Goal: Book appointment/travel/reservation

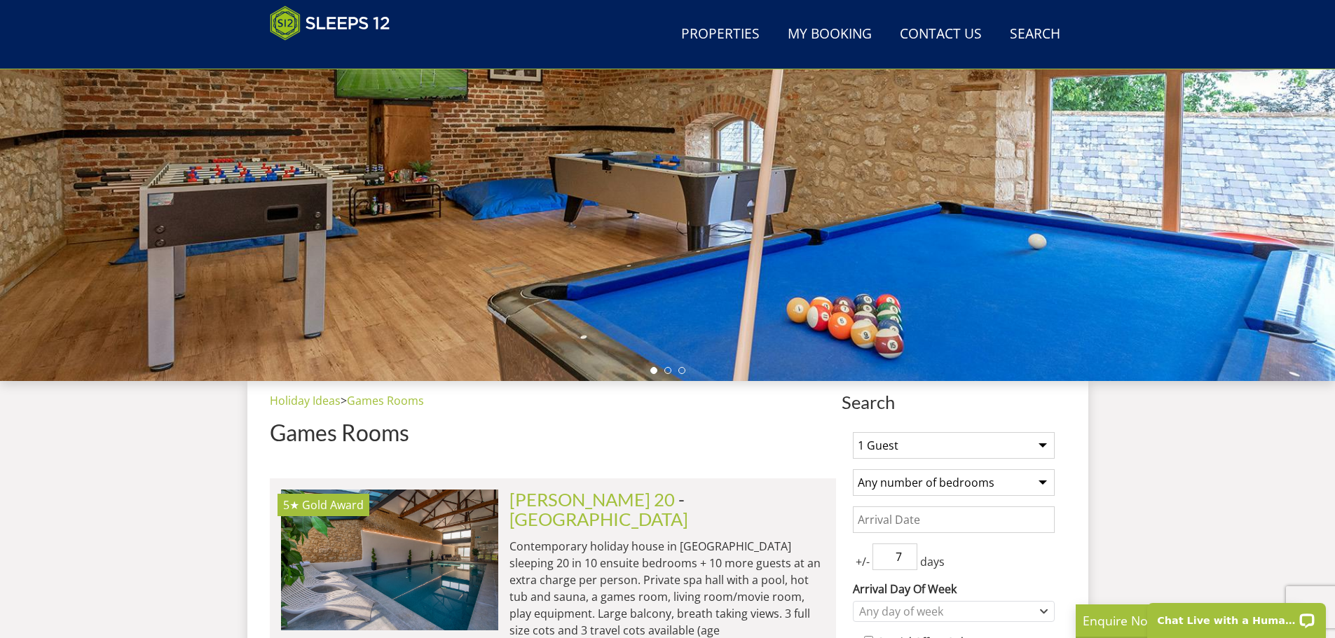
scroll to position [364, 0]
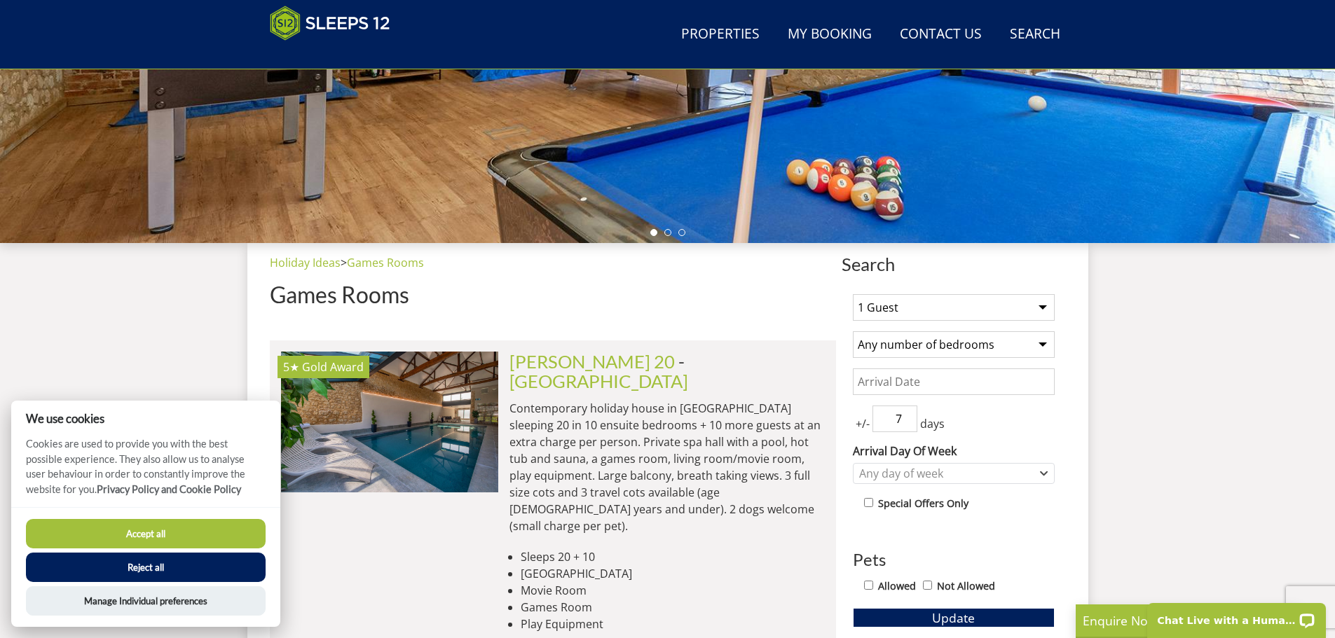
click at [1021, 308] on select "1 Guest 2 Guests 3 Guests 4 Guests 5 Guests 6 Guests 7 Guests 8 Guests 9 Guests…" at bounding box center [954, 307] width 202 height 27
select select "16"
click at [853, 294] on select "1 Guest 2 Guests 3 Guests 4 Guests 5 Guests 6 Guests 7 Guests 8 Guests 9 Guests…" at bounding box center [954, 307] width 202 height 27
click at [1000, 344] on select "Any number of bedrooms 1 Bedroom 2 Bedrooms 3 Bedrooms 4 Bedrooms 5 Bedrooms 6 …" at bounding box center [954, 344] width 202 height 27
select select "10"
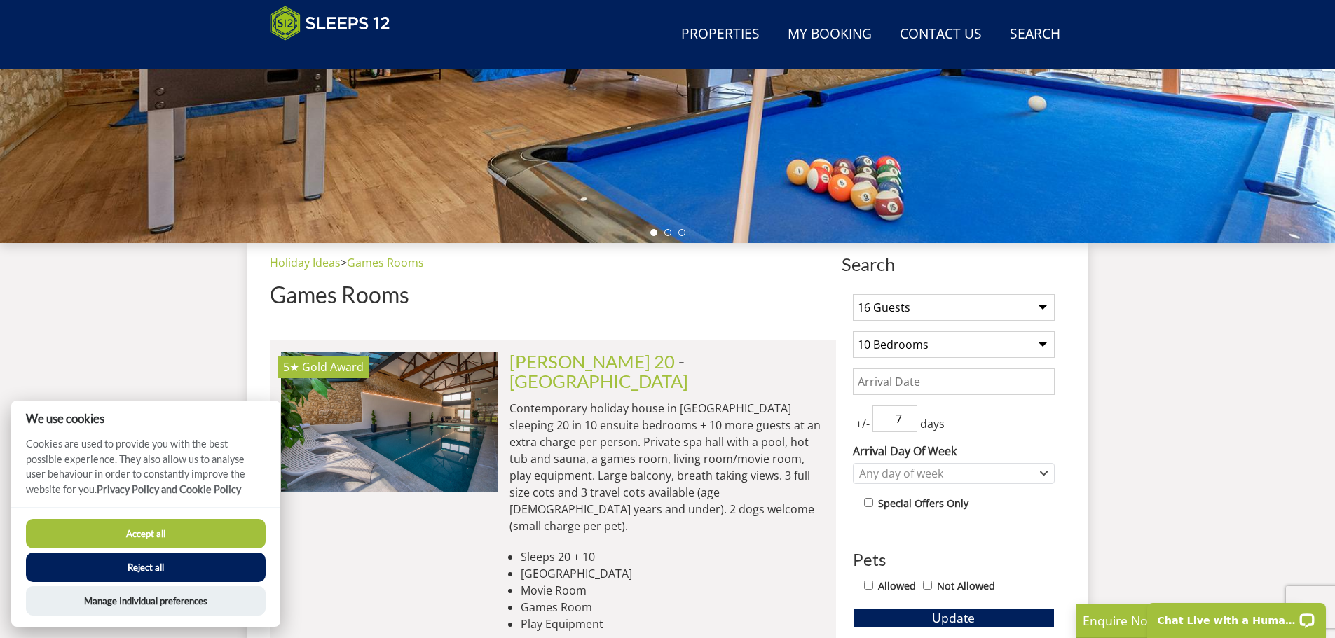
click at [853, 331] on select "Any number of bedrooms 1 Bedroom 2 Bedrooms 3 Bedrooms 4 Bedrooms 5 Bedrooms 6 …" at bounding box center [954, 344] width 202 height 27
click at [949, 380] on input "Date" at bounding box center [954, 381] width 202 height 27
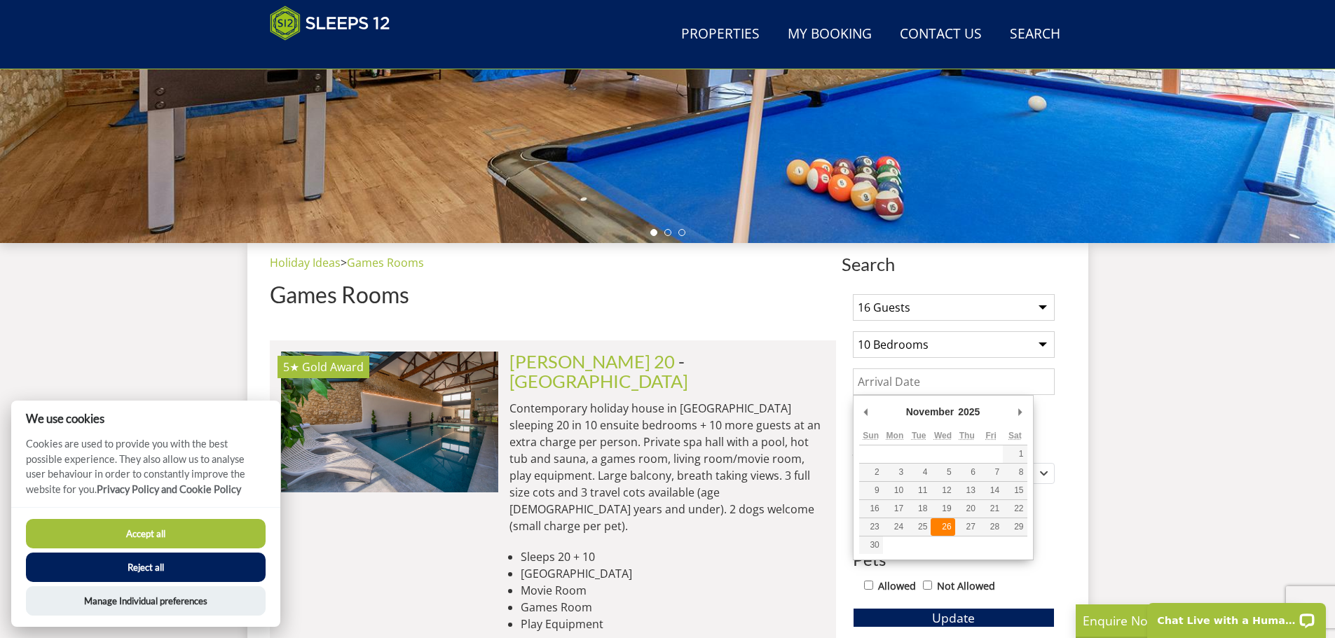
type input "26/11/2025"
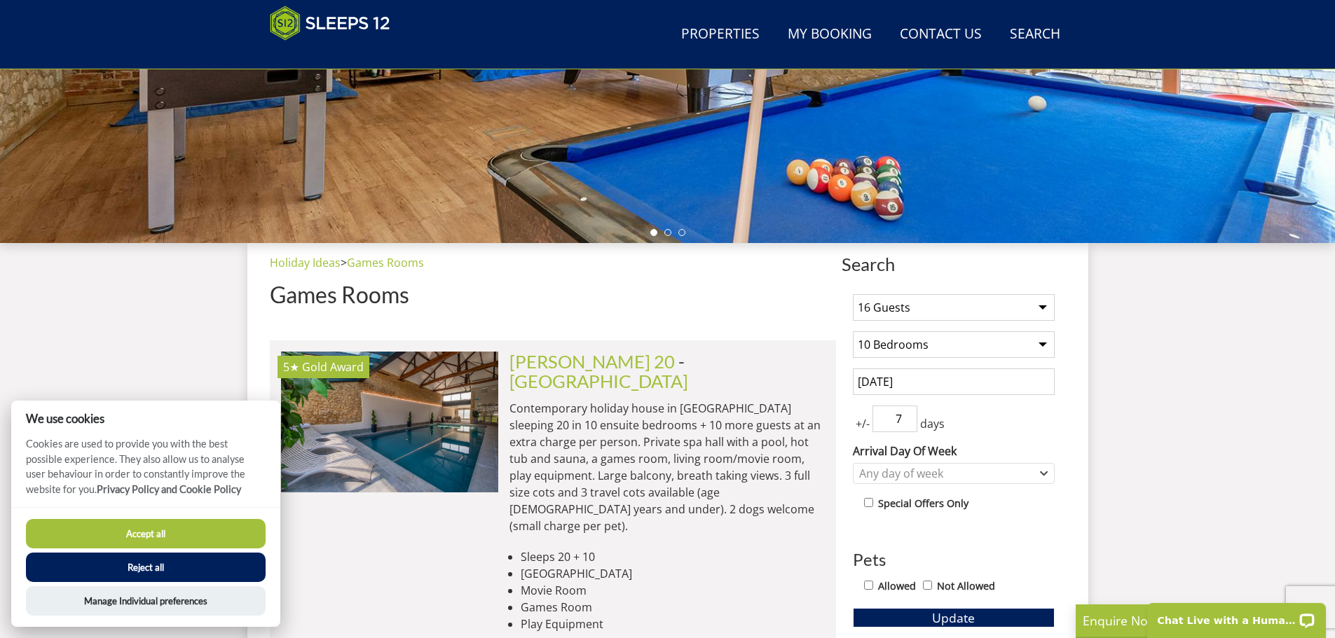
click at [912, 422] on input "7" at bounding box center [894, 419] width 45 height 27
click at [906, 422] on input "6" at bounding box center [894, 419] width 45 height 27
click at [906, 422] on input "5" at bounding box center [894, 419] width 45 height 27
click at [906, 422] on input "4" at bounding box center [894, 419] width 45 height 27
click at [906, 422] on input "3" at bounding box center [894, 419] width 45 height 27
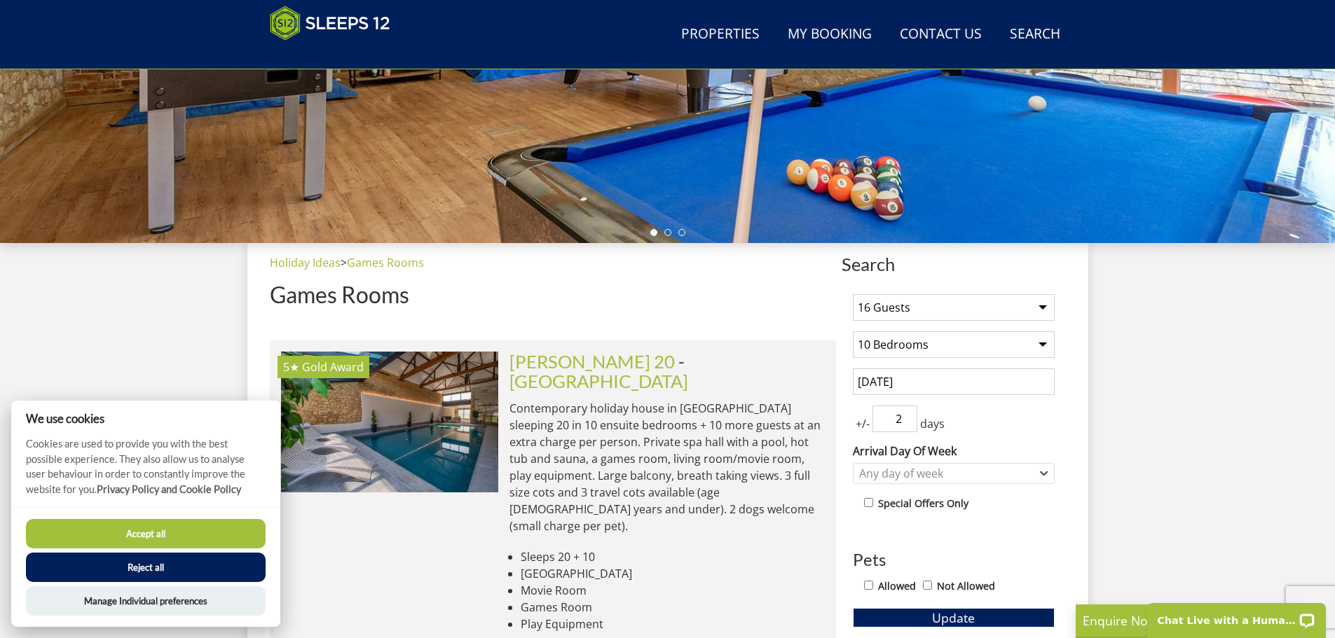
type input "2"
click at [906, 422] on input "2" at bounding box center [894, 419] width 45 height 27
click at [1043, 469] on icon "Combobox" at bounding box center [1044, 473] width 8 height 8
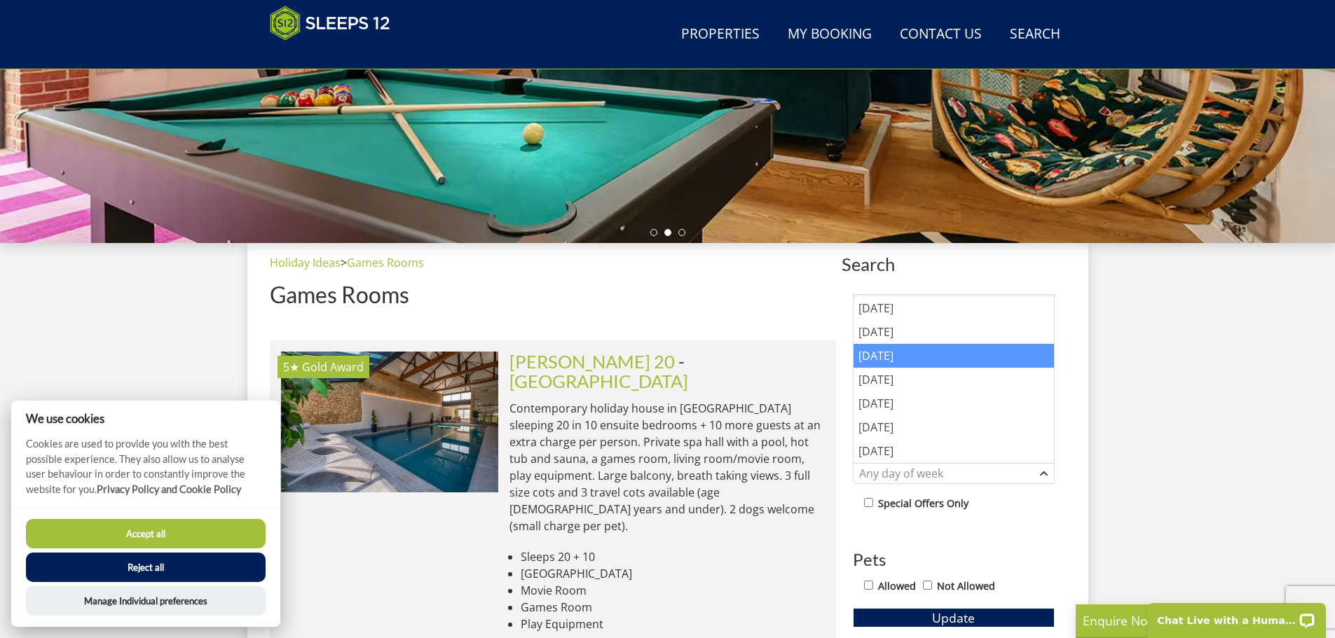
click at [885, 365] on div "[DATE]" at bounding box center [953, 356] width 200 height 24
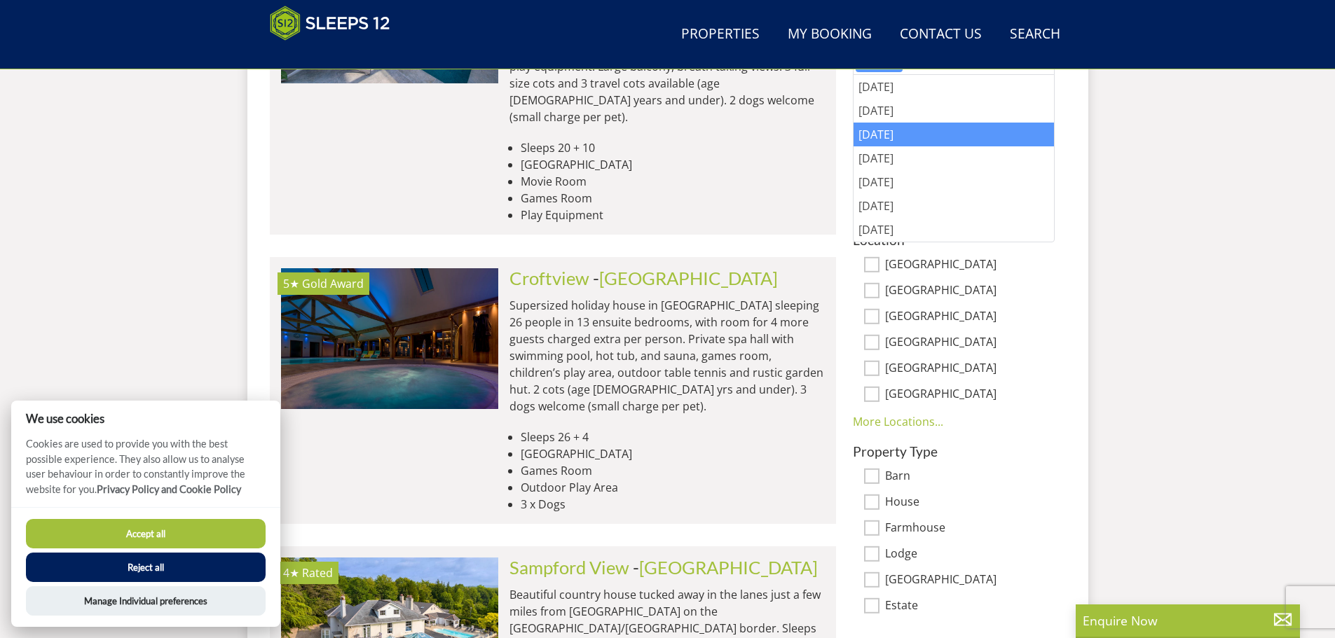
scroll to position [855, 0]
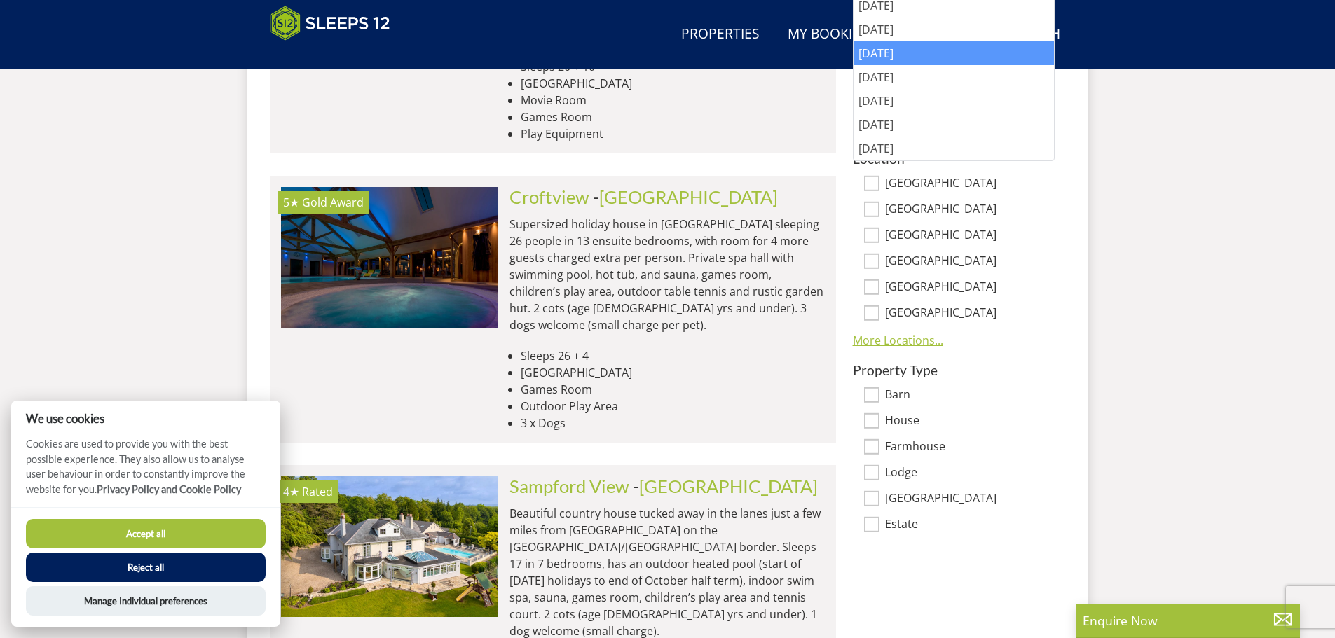
click at [917, 340] on link "More Locations..." at bounding box center [898, 340] width 90 height 15
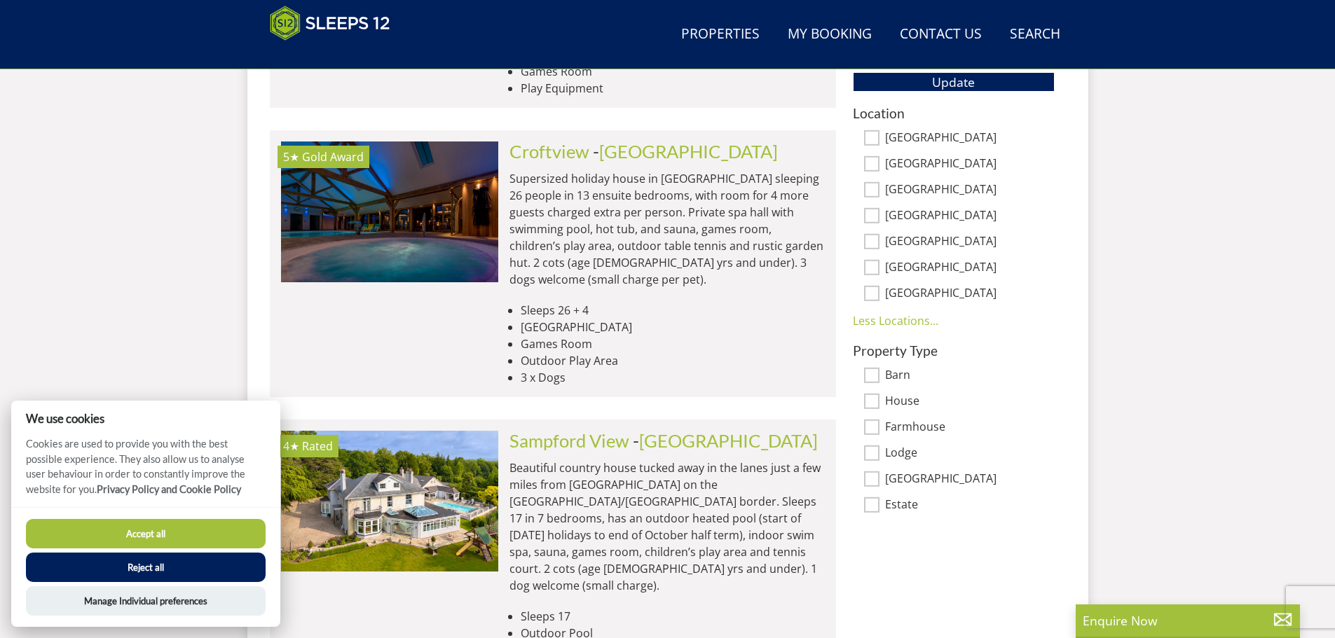
scroll to position [925, 0]
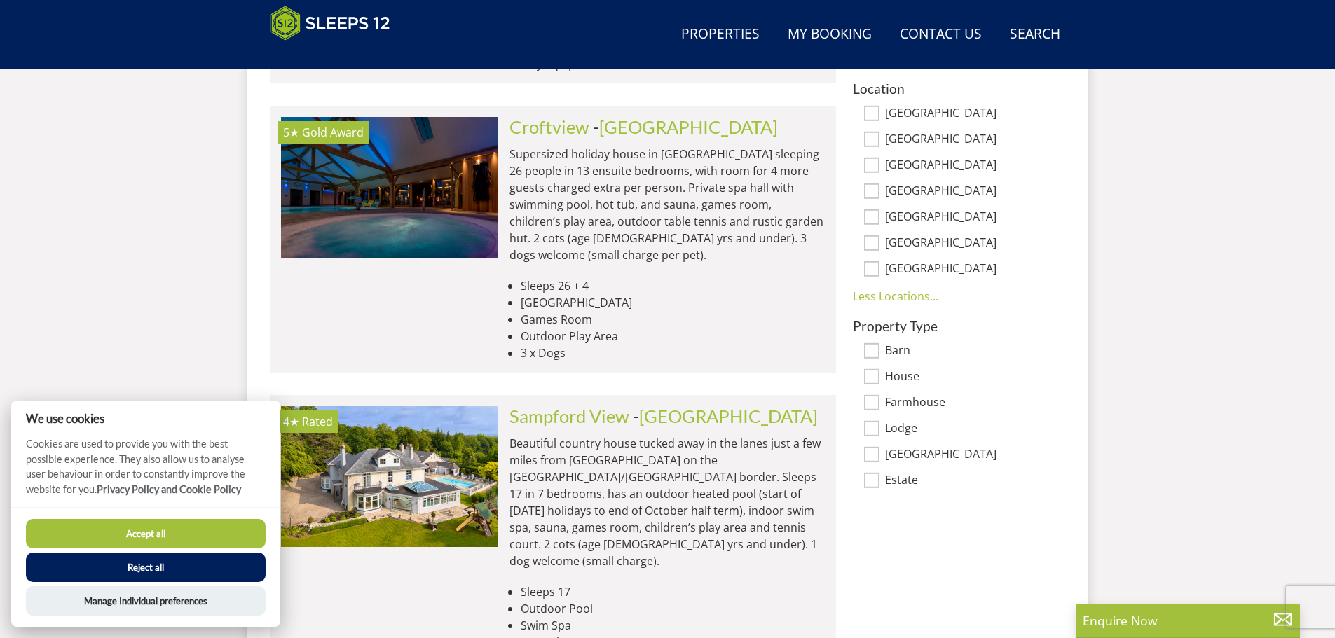
click at [916, 294] on link "Less Locations..." at bounding box center [895, 296] width 85 height 15
click at [912, 275] on link "More Locations..." at bounding box center [898, 270] width 90 height 15
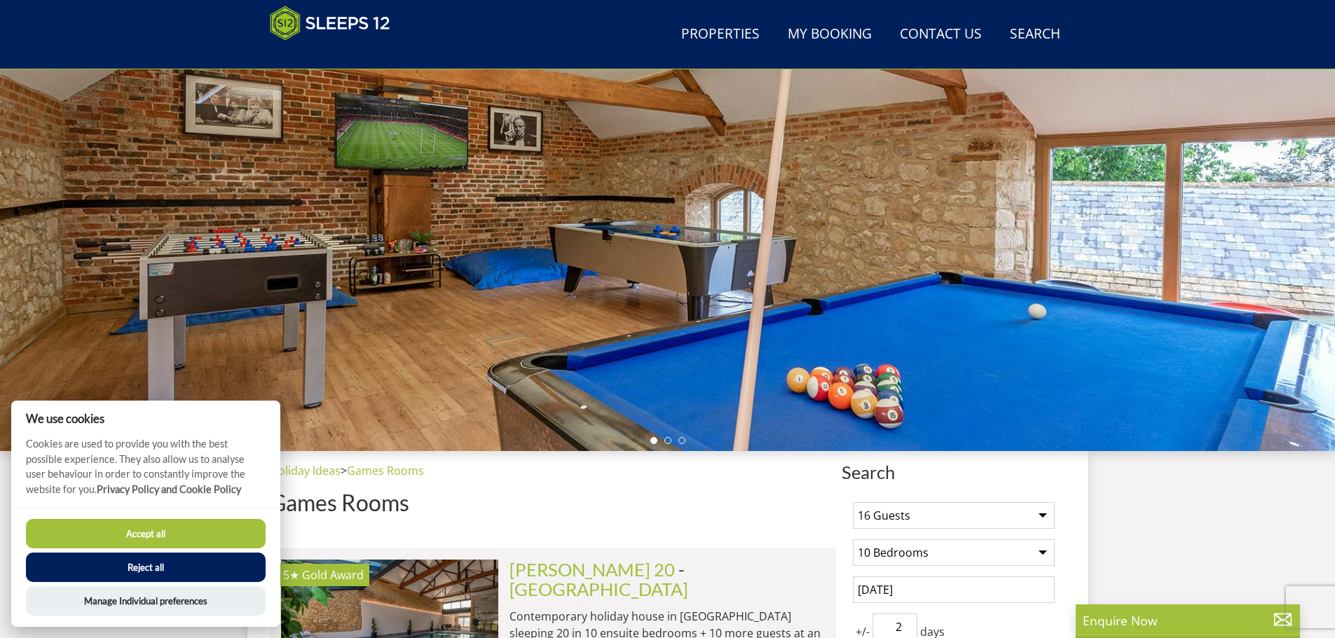
scroll to position [157, 0]
click at [186, 568] on button "Reject all" at bounding box center [146, 567] width 240 height 29
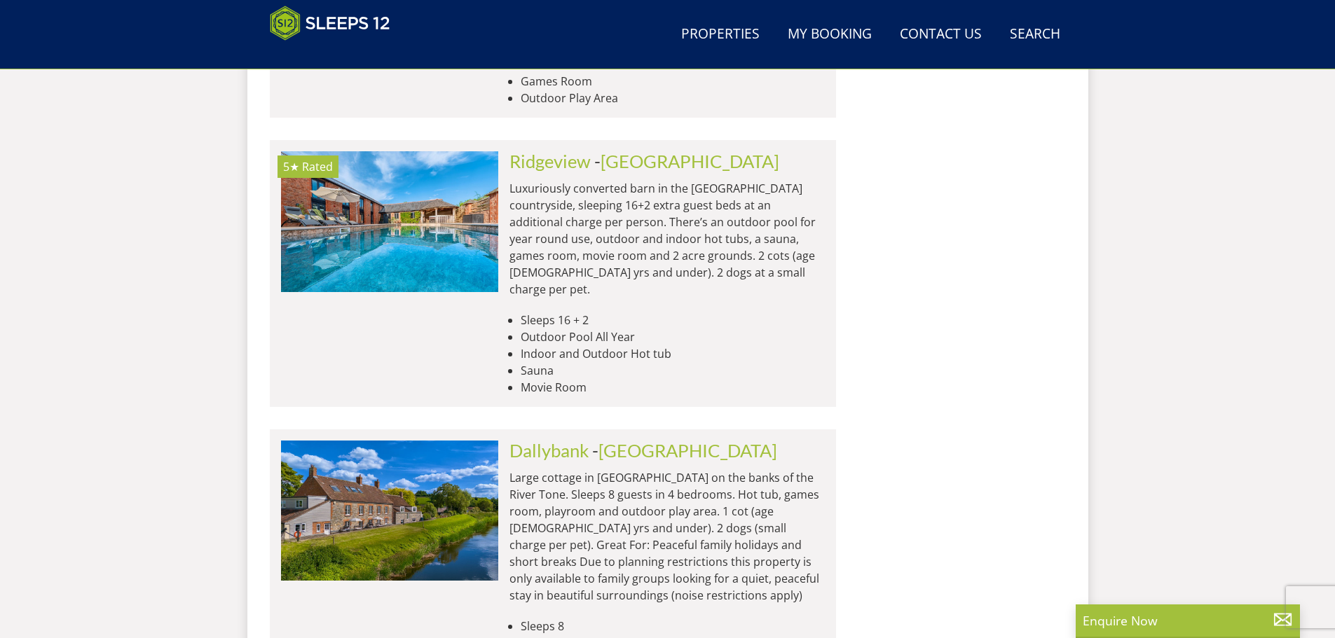
scroll to position [1920, 0]
